Goal: Information Seeking & Learning: Learn about a topic

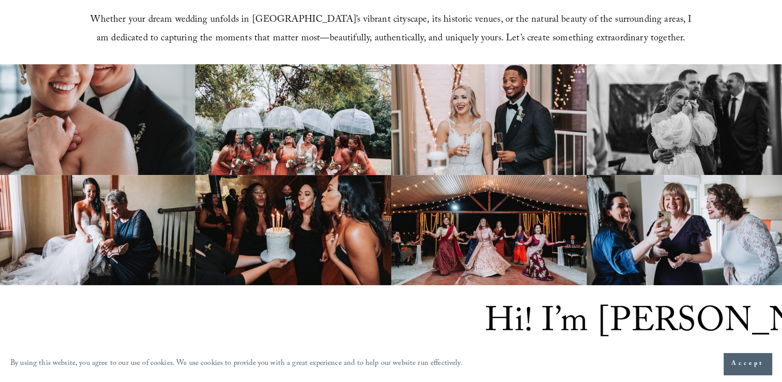
scroll to position [576, 0]
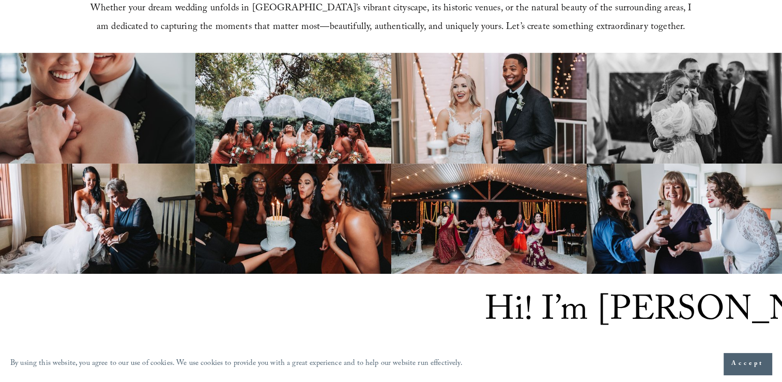
click at [747, 358] on span "Accept" at bounding box center [748, 363] width 33 height 10
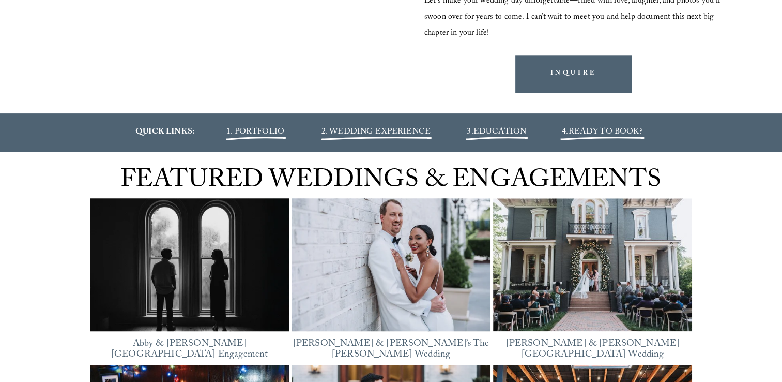
scroll to position [1092, 0]
click at [401, 131] on span "2. WEDDING EXPERIENCE" at bounding box center [376, 132] width 109 height 14
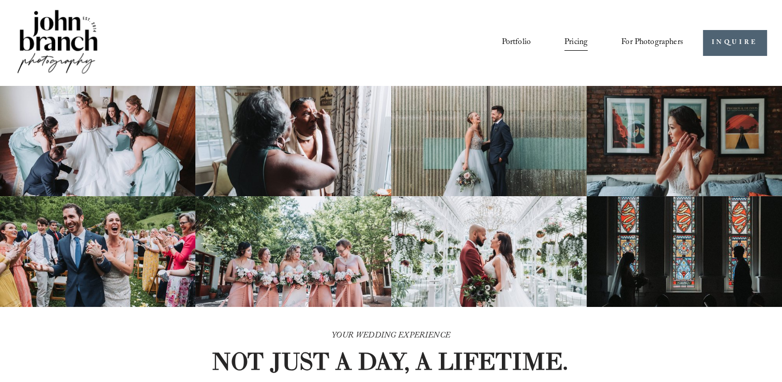
click at [666, 38] on span "For Photographers" at bounding box center [652, 43] width 62 height 16
click at [516, 42] on link "Portfolio" at bounding box center [515, 43] width 29 height 18
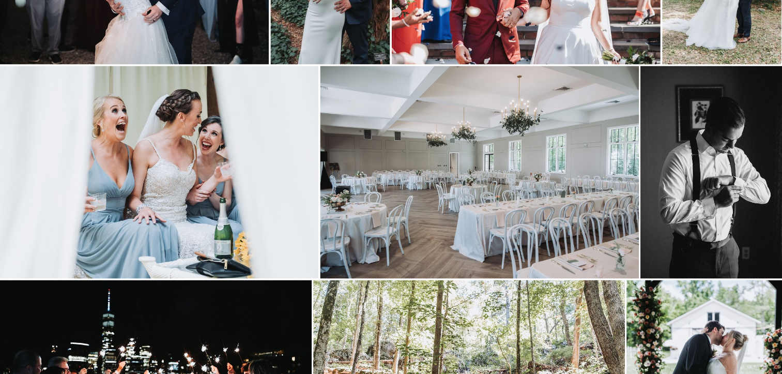
scroll to position [2033, 0]
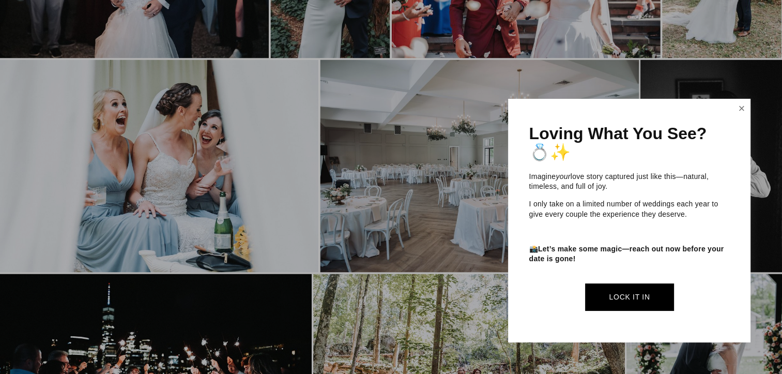
click at [738, 109] on link "Close" at bounding box center [742, 108] width 16 height 17
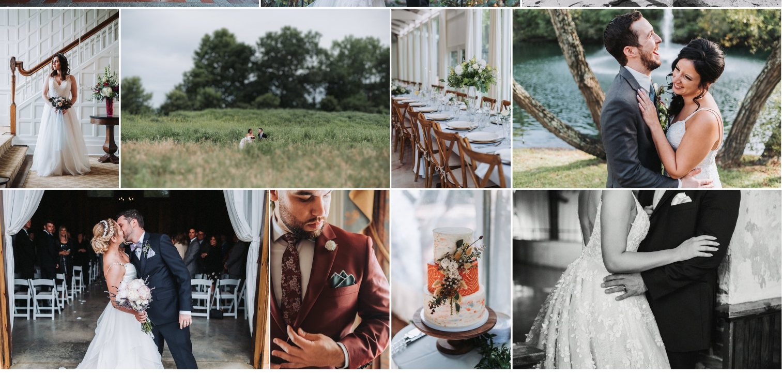
scroll to position [3100, 1]
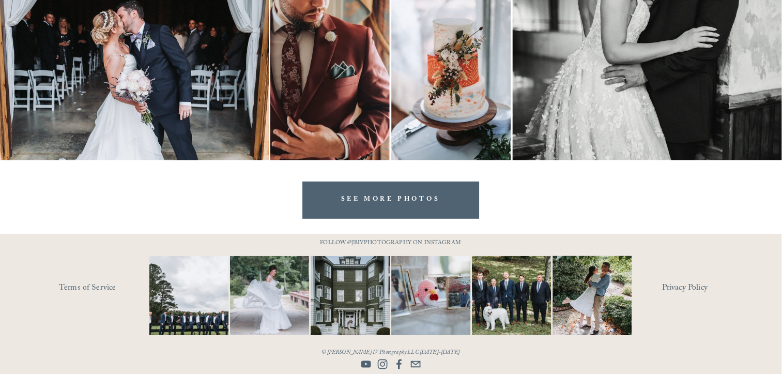
click at [428, 201] on link "SEE MORE PHOTOS" at bounding box center [390, 199] width 177 height 37
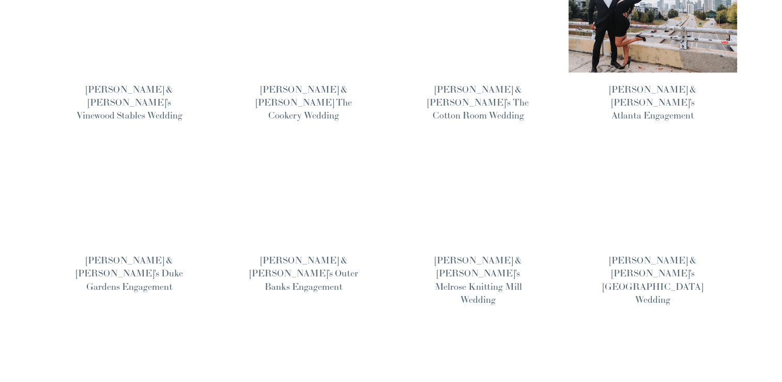
scroll to position [523, 0]
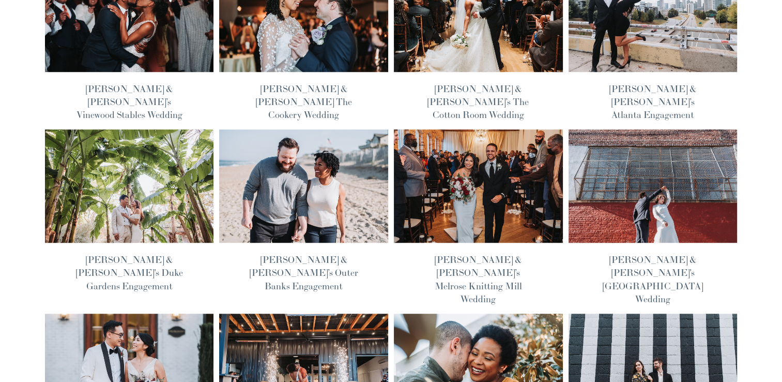
click at [310, 313] on img at bounding box center [304, 370] width 171 height 114
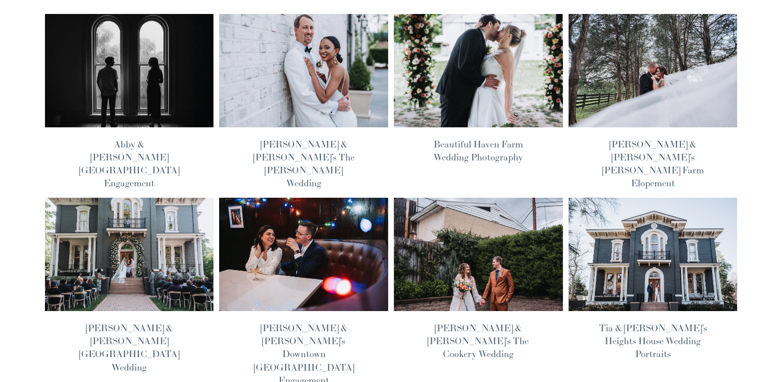
scroll to position [0, 0]
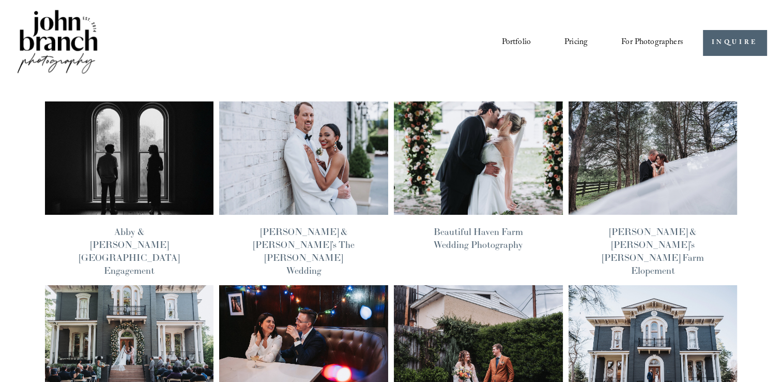
click at [581, 41] on link "Pricing" at bounding box center [576, 43] width 23 height 18
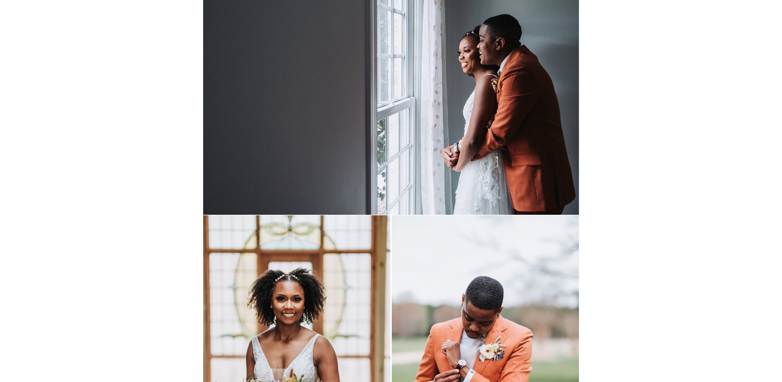
scroll to position [7451, 0]
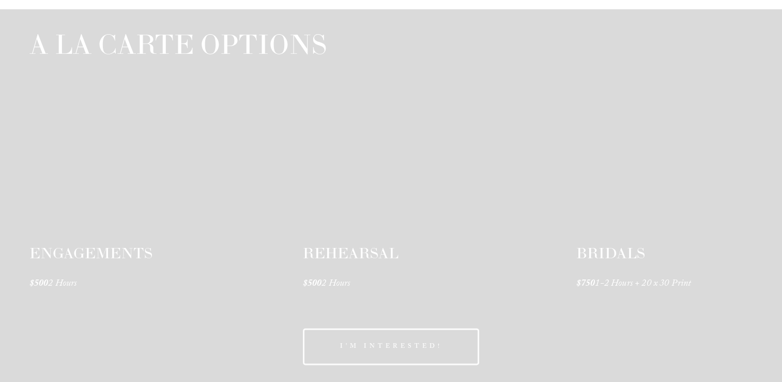
scroll to position [1495, 0]
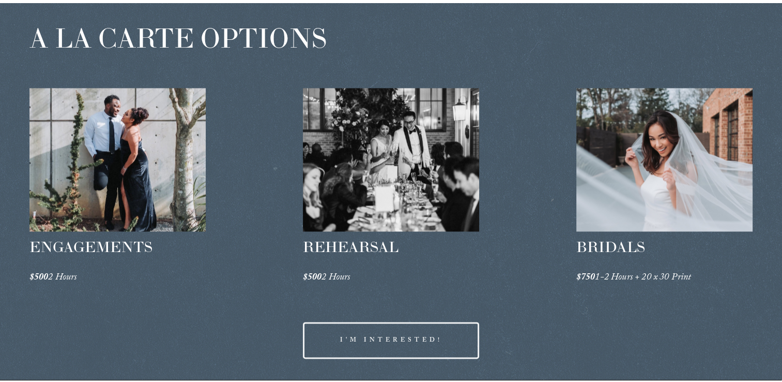
click at [222, 60] on div "A LA CARTE OPTIONS" at bounding box center [178, 42] width 298 height 37
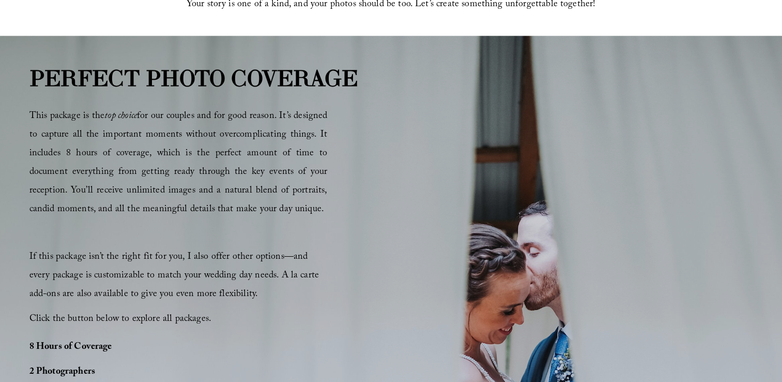
scroll to position [436, 0]
